Goal: Task Accomplishment & Management: Manage account settings

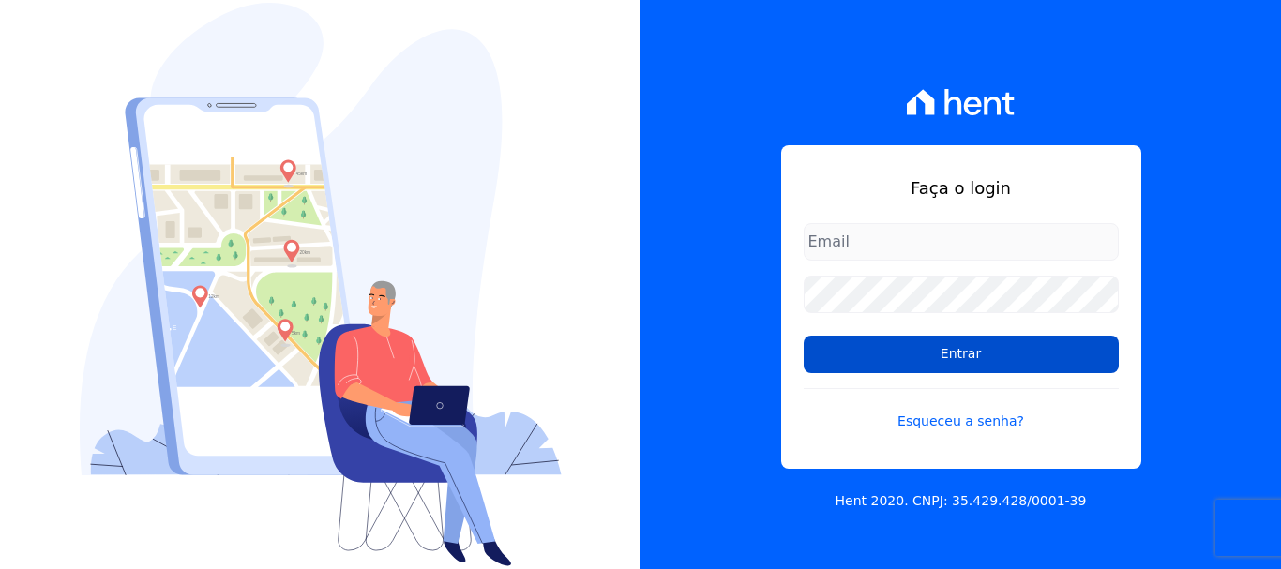
type input "[EMAIL_ADDRESS][DOMAIN_NAME]"
click at [969, 359] on input "Entrar" at bounding box center [961, 355] width 315 height 38
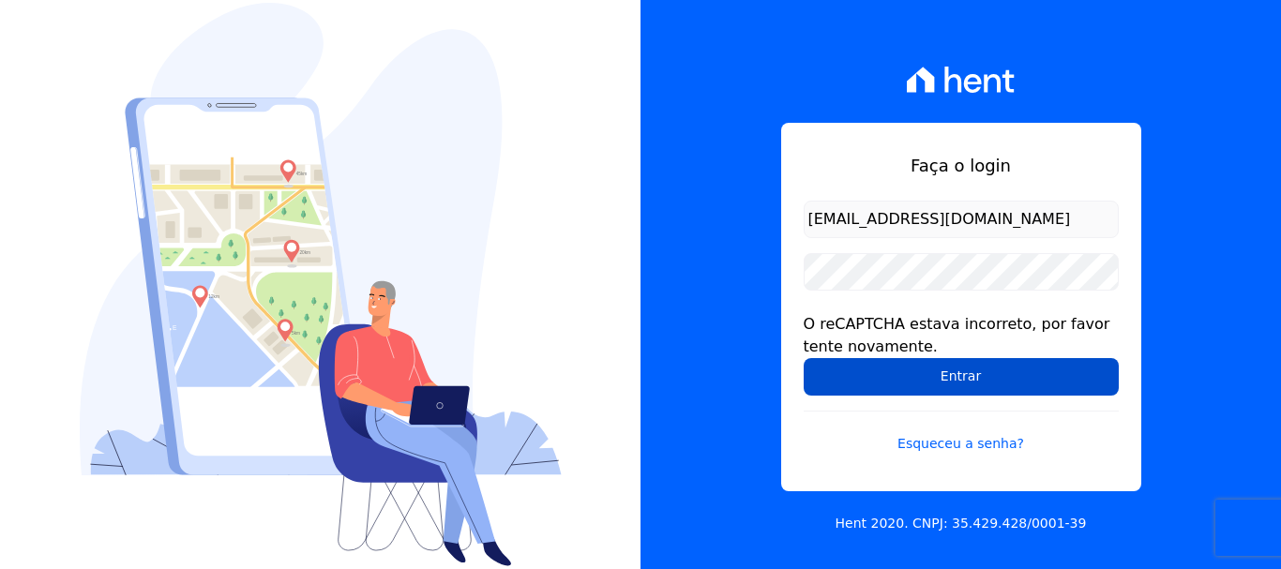
click at [937, 377] on input "Entrar" at bounding box center [961, 377] width 315 height 38
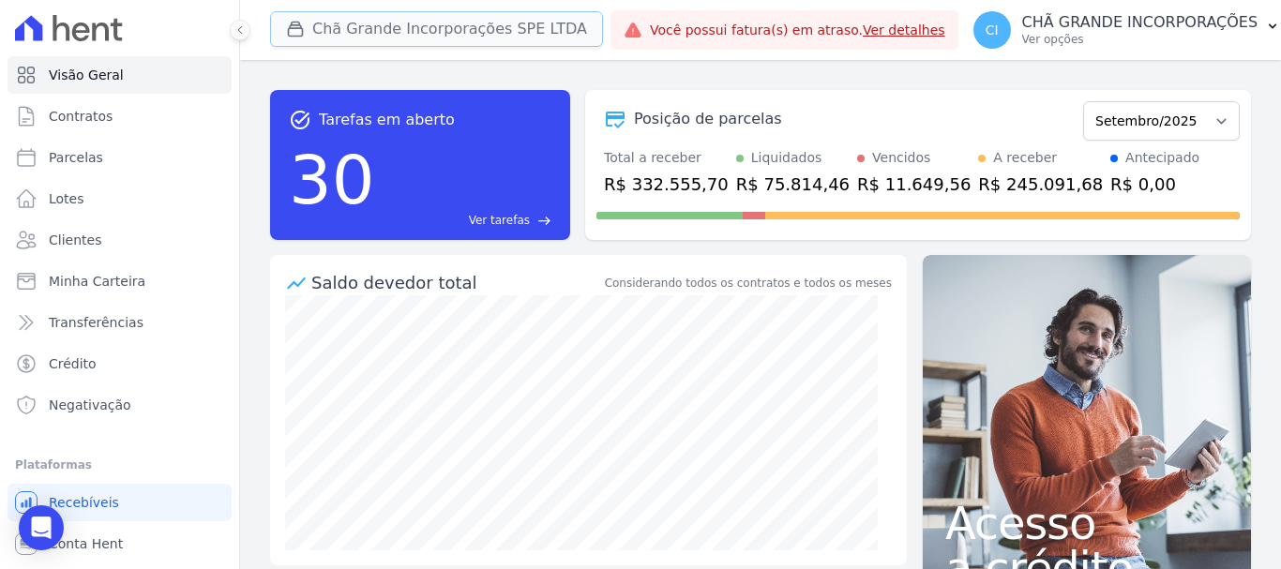
click at [353, 29] on button "Chã Grande Incorporações SPE LTDA" at bounding box center [436, 29] width 333 height 36
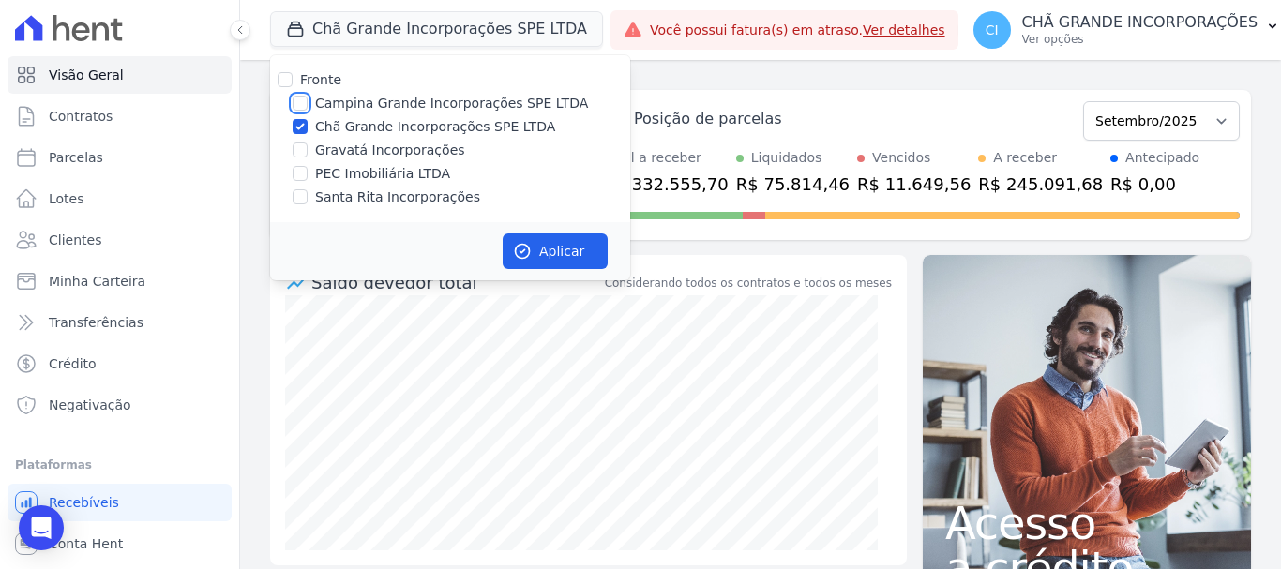
click at [299, 98] on input "Campina Grande Incorporações SPE LTDA" at bounding box center [300, 103] width 15 height 15
checkbox input "true"
click at [299, 129] on input "Chã Grande Incorporações SPE LTDA" at bounding box center [300, 126] width 15 height 15
checkbox input "false"
click at [548, 252] on button "Aplicar" at bounding box center [555, 252] width 105 height 36
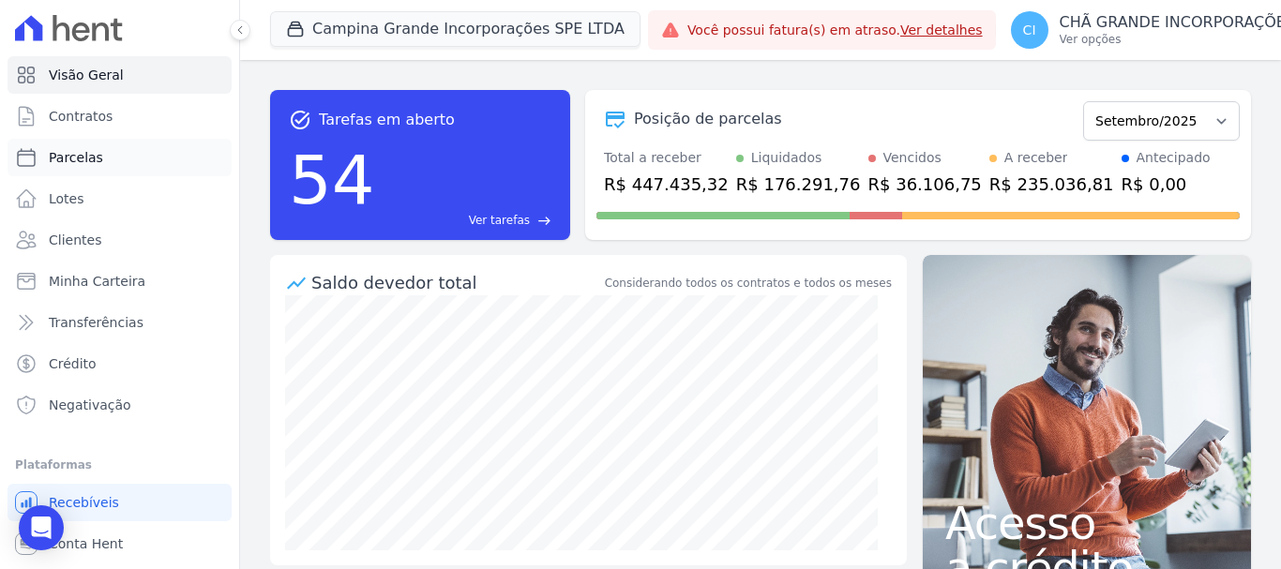
click at [74, 158] on span "Parcelas" at bounding box center [76, 157] width 54 height 19
select select
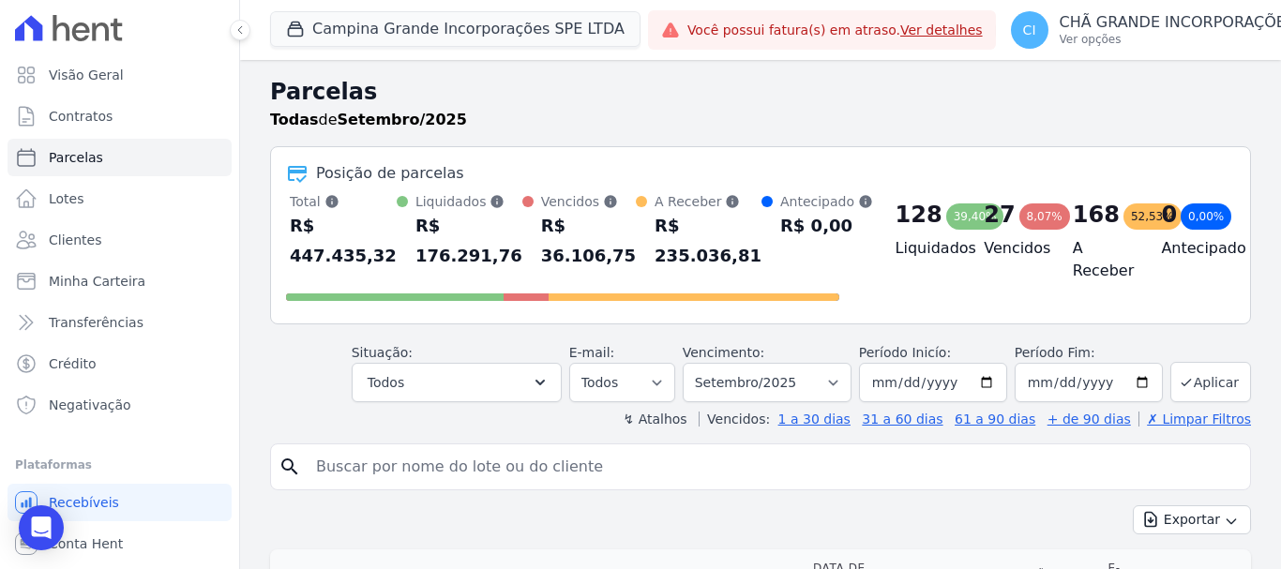
click at [384, 467] on input "search" at bounding box center [774, 467] width 938 height 38
type input "[PERSON_NAME] [PERSON_NAME]"
select select
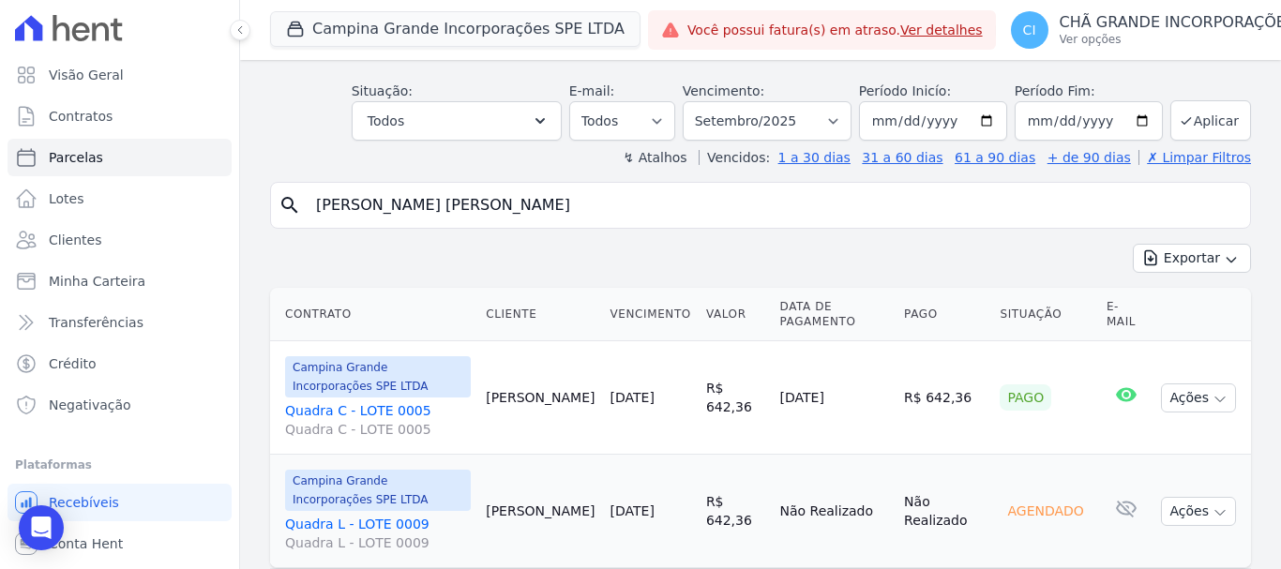
scroll to position [129, 0]
